Goal: Task Accomplishment & Management: Complete application form

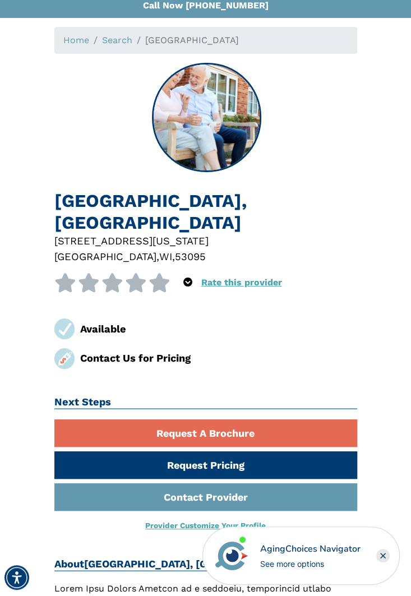
scroll to position [65, 0]
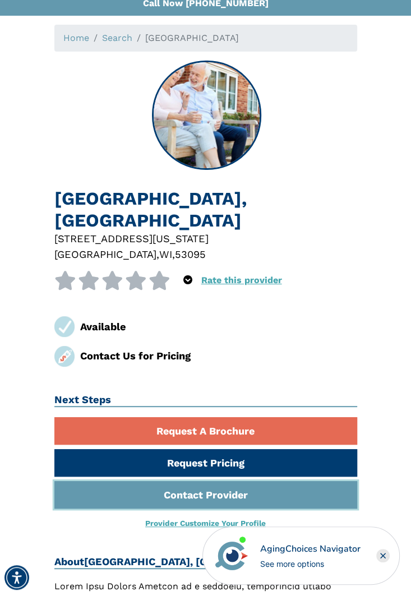
click at [257, 491] on link "Contact Provider" at bounding box center [205, 494] width 303 height 27
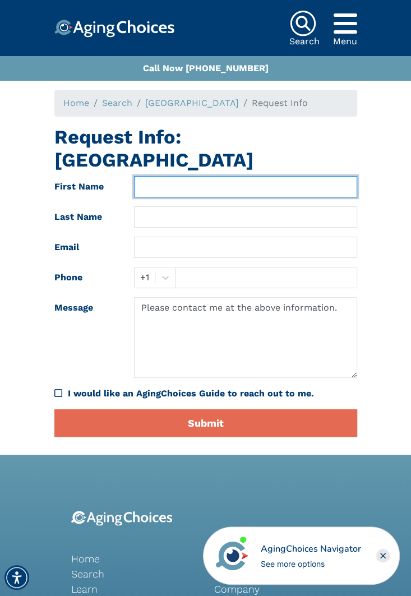
click at [163, 184] on input "text" at bounding box center [245, 186] width 223 height 21
type input "Jeniffer"
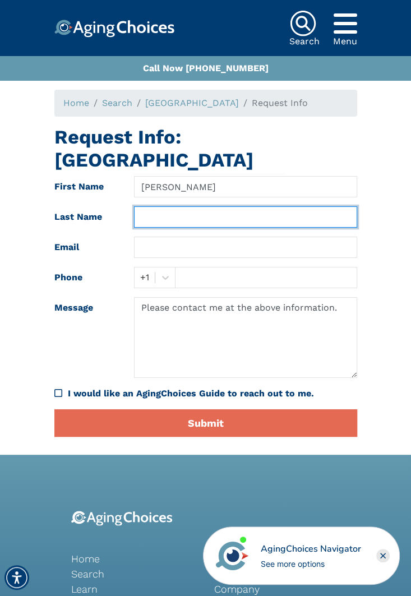
type input "Wachs"
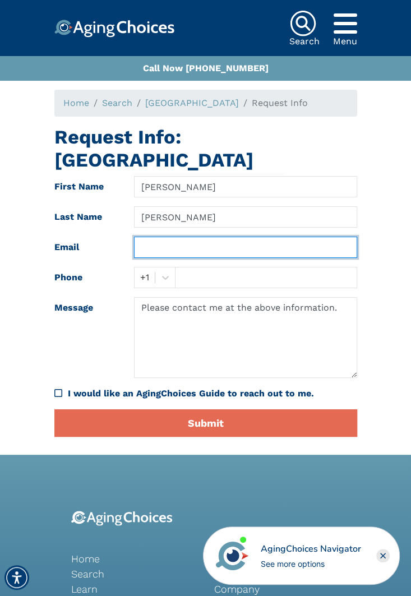
type input "wachsjeniffer@gmail.com"
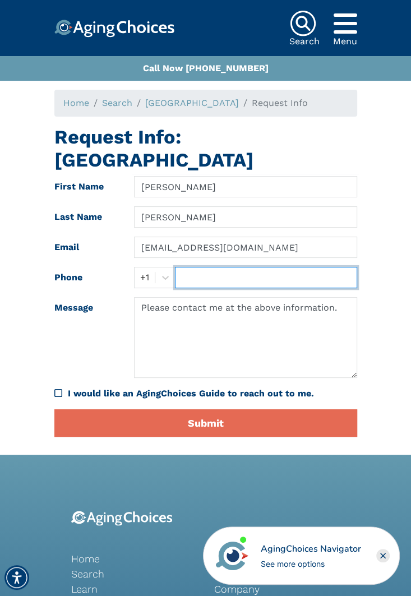
click at [185, 278] on input "text" at bounding box center [266, 277] width 182 height 21
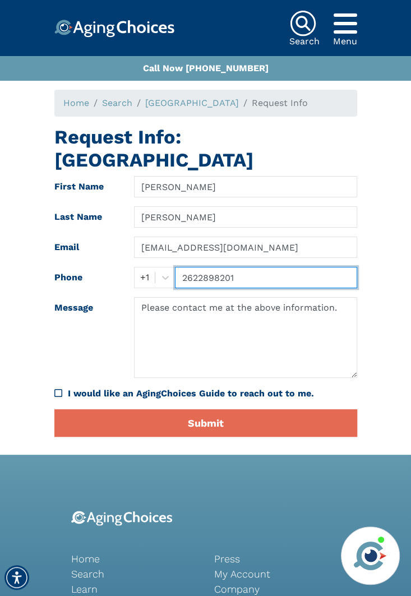
type input "2622898201"
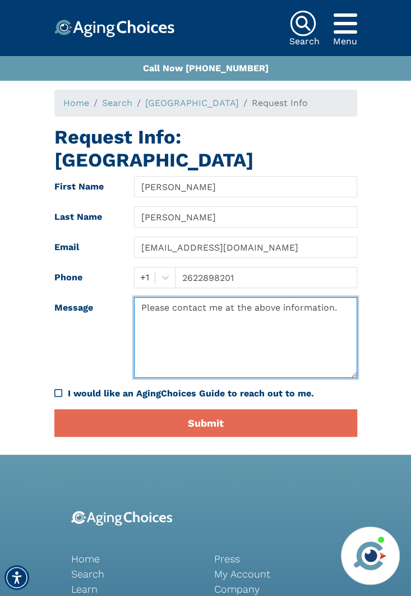
click at [155, 327] on textarea "Please contact me at the above information." at bounding box center [245, 337] width 223 height 81
click at [345, 308] on textarea "Please contact me at the above information." at bounding box center [245, 337] width 223 height 81
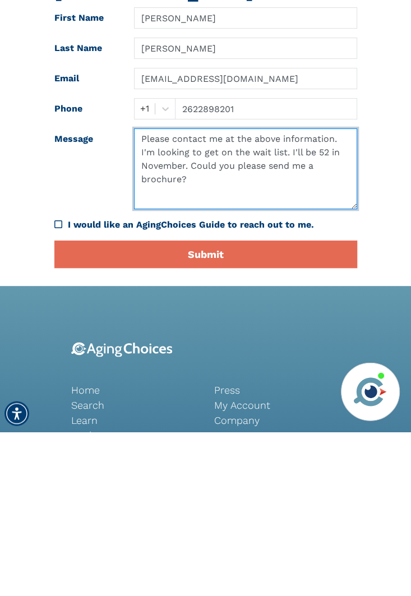
scroll to position [10, 0]
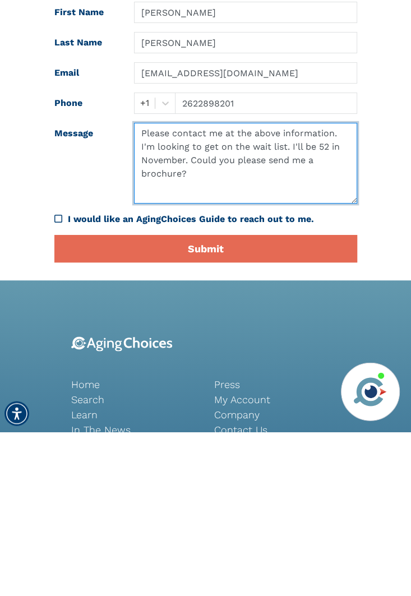
type textarea "Please contact me at the above information. I'm looking to get on the wait list…"
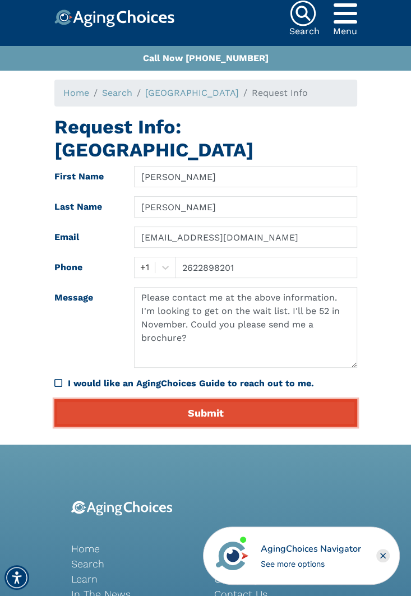
click at [331, 407] on button "Submit" at bounding box center [205, 412] width 303 height 27
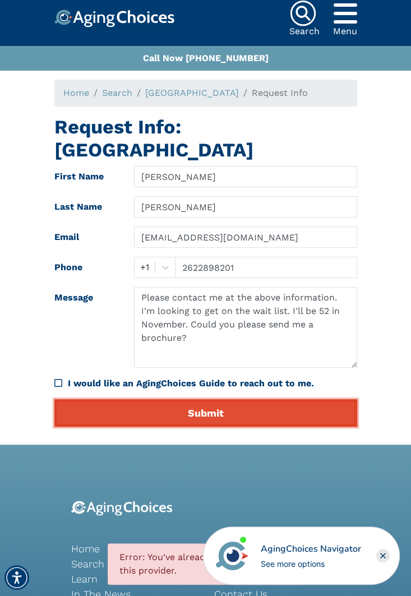
click at [263, 409] on button "Submit" at bounding box center [205, 412] width 303 height 27
click at [290, 404] on button "Submit" at bounding box center [205, 412] width 303 height 27
click at [290, 412] on button "Submit" at bounding box center [205, 412] width 303 height 27
click at [332, 411] on button "Submit" at bounding box center [205, 412] width 303 height 27
click at [327, 409] on button "Submit" at bounding box center [205, 412] width 303 height 27
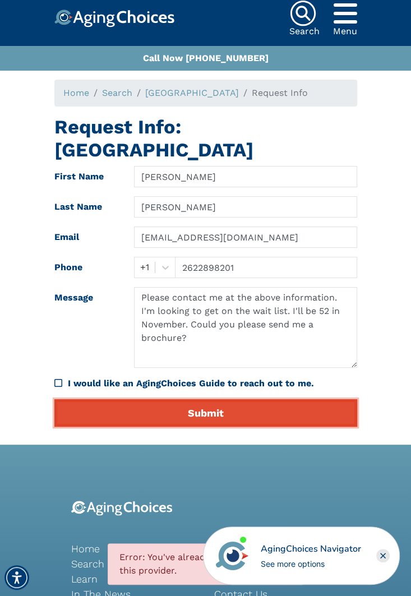
click at [335, 408] on button "Submit" at bounding box center [205, 412] width 303 height 27
click at [306, 419] on button "Submit" at bounding box center [205, 412] width 303 height 27
click at [326, 407] on button "Submit" at bounding box center [205, 412] width 303 height 27
click at [317, 413] on button "Submit" at bounding box center [205, 412] width 303 height 27
click at [315, 409] on button "Submit" at bounding box center [205, 412] width 303 height 27
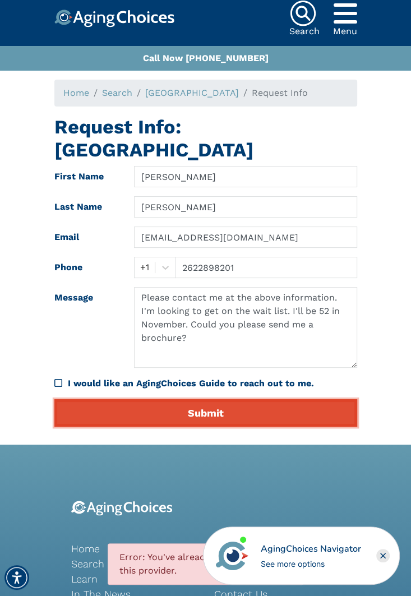
click at [302, 412] on button "Submit" at bounding box center [205, 412] width 303 height 27
click at [312, 417] on button "Submit" at bounding box center [205, 412] width 303 height 27
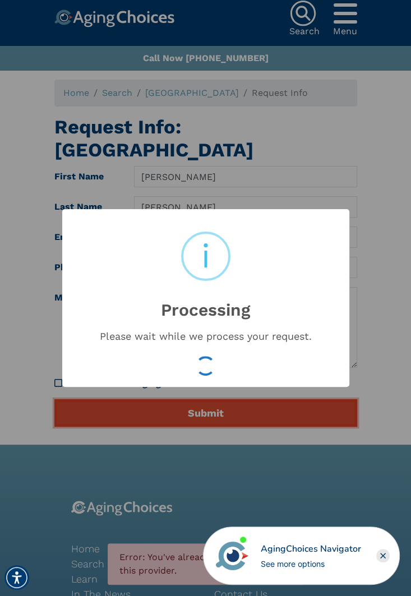
click at [310, 412] on button "Submit" at bounding box center [205, 412] width 303 height 27
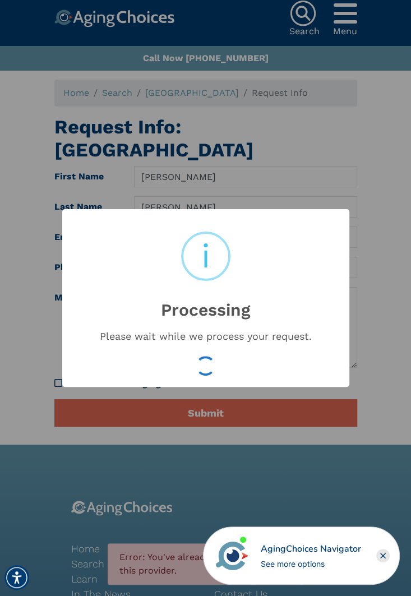
click at [302, 418] on div "× i Processing Please wait while we process your request. OK No Cancel" at bounding box center [205, 298] width 411 height 596
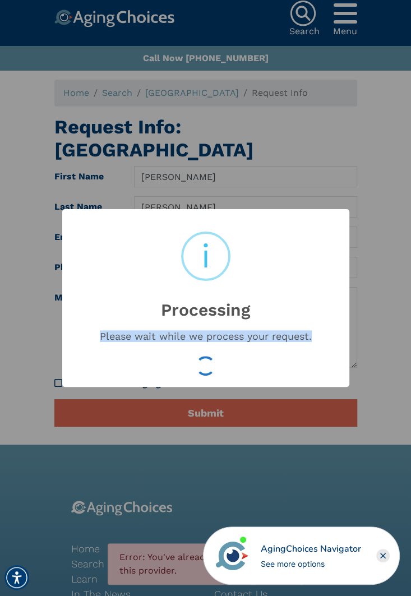
click at [301, 418] on div "× i Processing Please wait while we process your request. OK No Cancel" at bounding box center [205, 298] width 411 height 596
click at [389, 556] on rect "Close" at bounding box center [382, 555] width 13 height 13
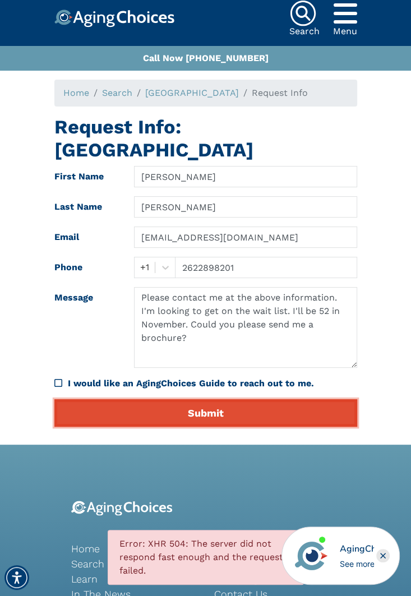
click at [242, 407] on button "Submit" at bounding box center [205, 412] width 303 height 27
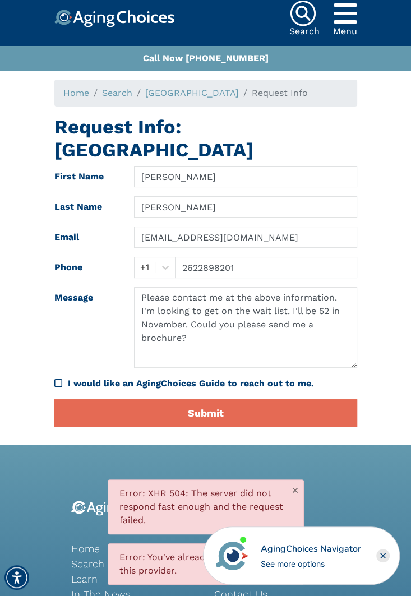
click at [317, 561] on div "See more options" at bounding box center [311, 564] width 100 height 12
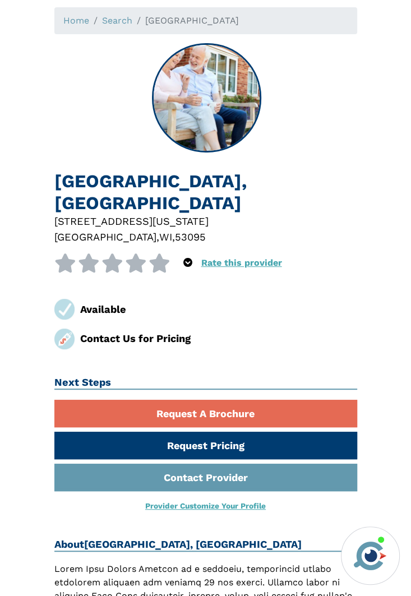
scroll to position [82, 0]
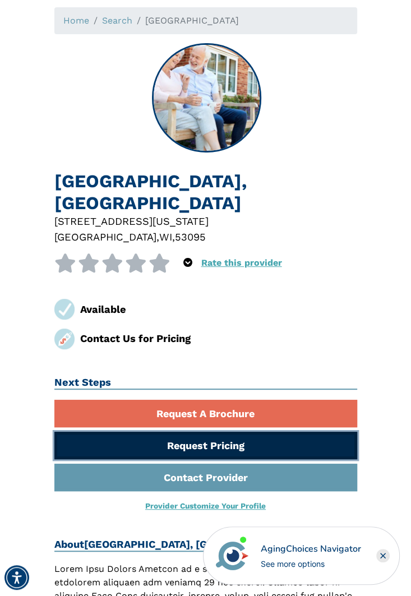
click at [273, 447] on link "Request Pricing" at bounding box center [205, 445] width 303 height 27
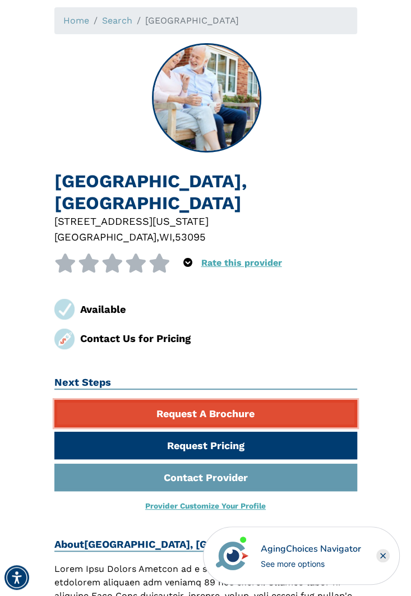
click at [274, 410] on link "Request A Brochure" at bounding box center [205, 413] width 303 height 27
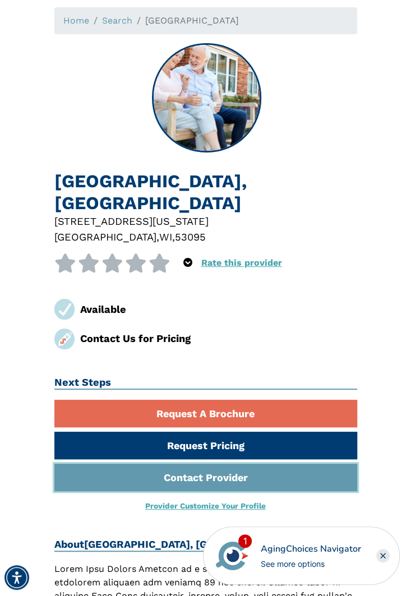
click at [271, 477] on link "Contact Provider" at bounding box center [205, 477] width 303 height 27
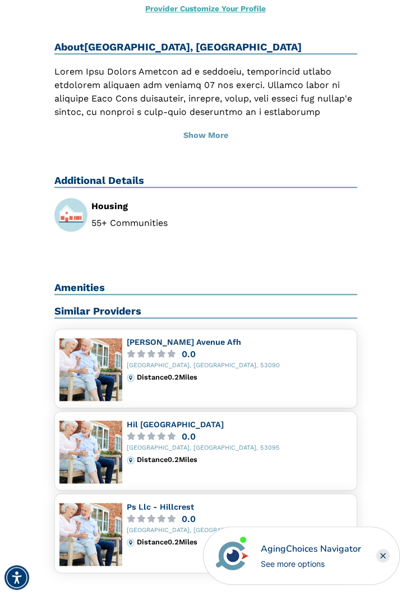
scroll to position [580, 0]
click at [81, 282] on h2 "Amenities" at bounding box center [205, 287] width 303 height 13
click at [81, 293] on h2 "Amenities" at bounding box center [205, 287] width 303 height 13
click at [81, 292] on h2 "Amenities" at bounding box center [205, 287] width 303 height 13
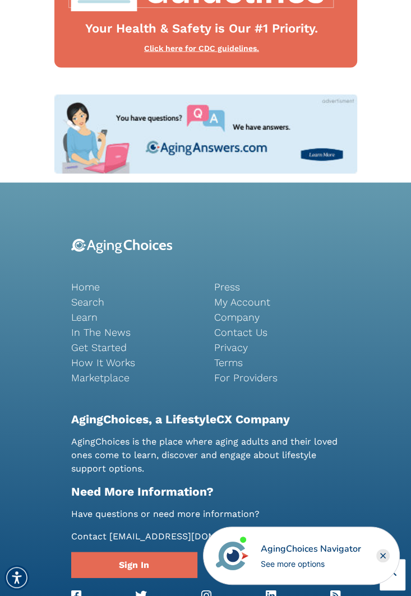
scroll to position [1314, 0]
